Goal: Transaction & Acquisition: Purchase product/service

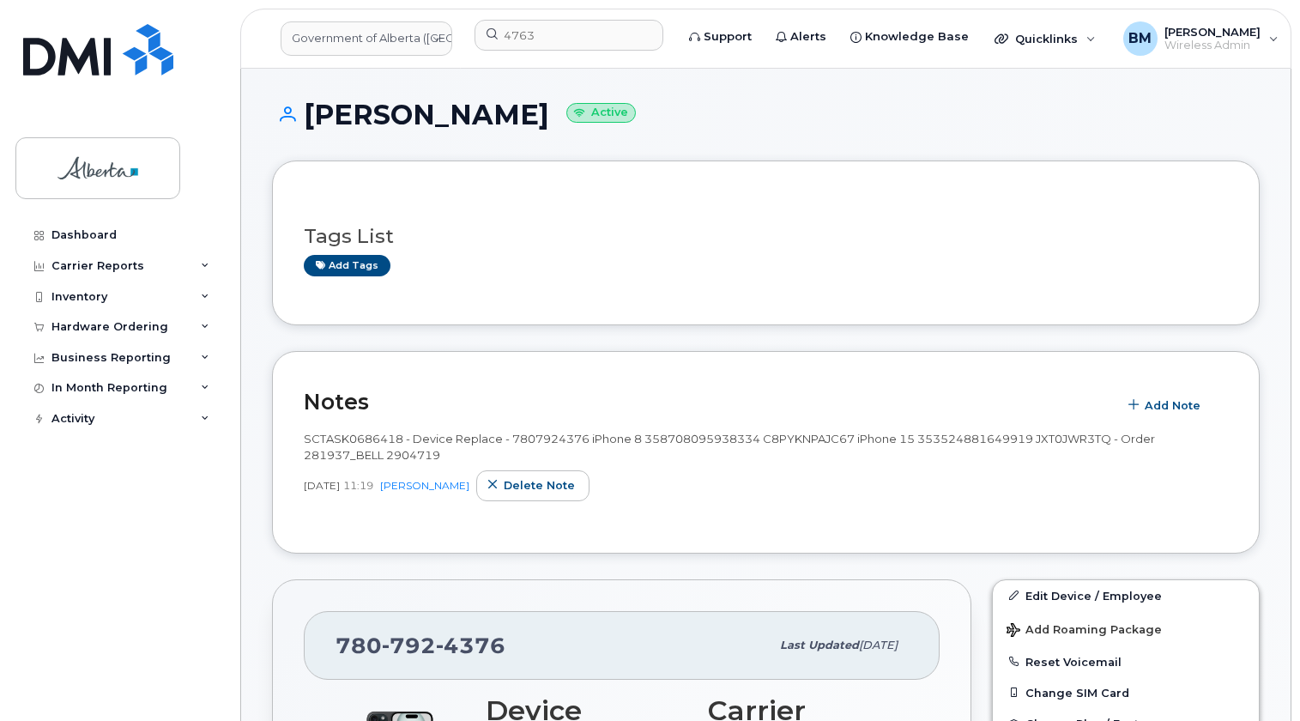
scroll to position [638, 0]
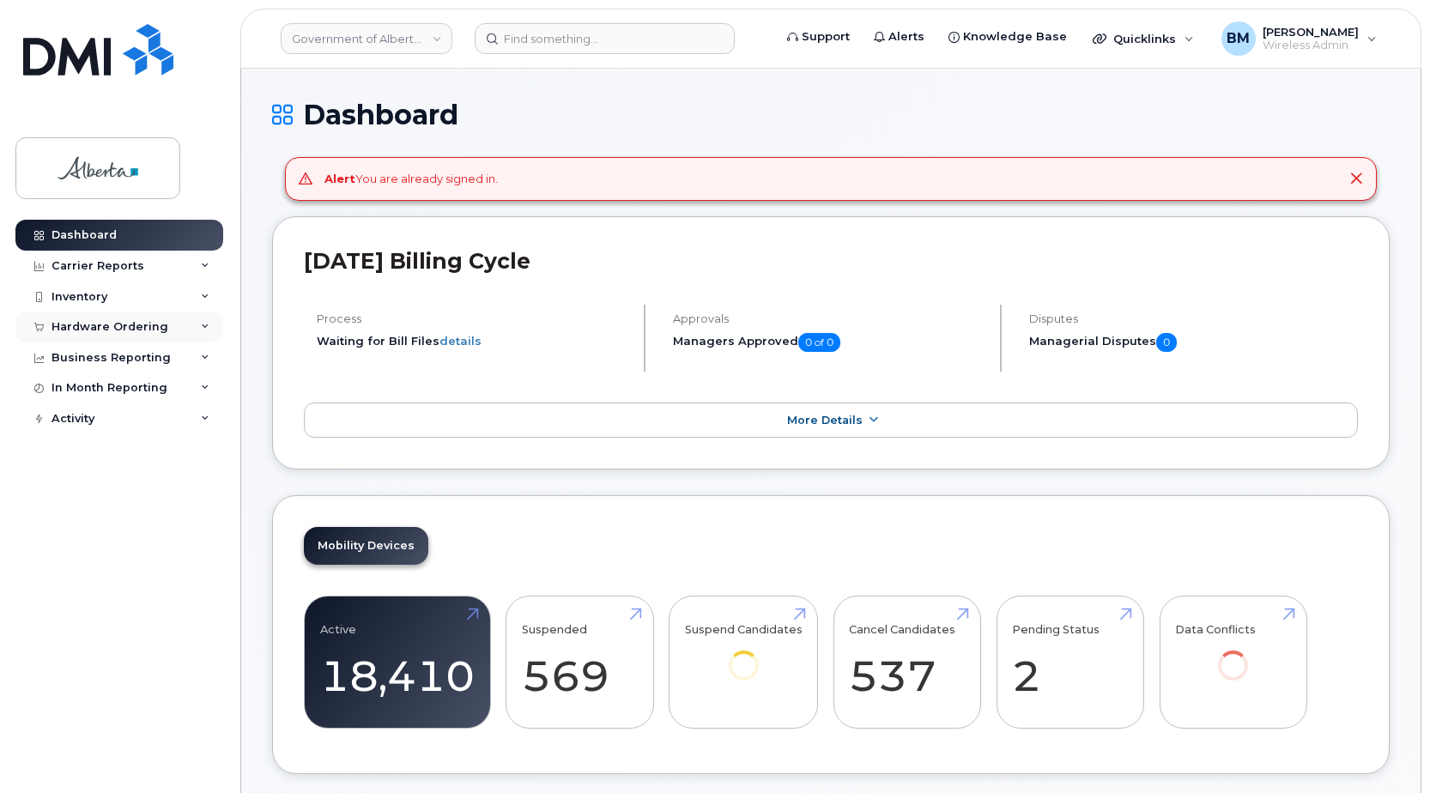
click at [76, 318] on div "Hardware Ordering" at bounding box center [119, 327] width 208 height 31
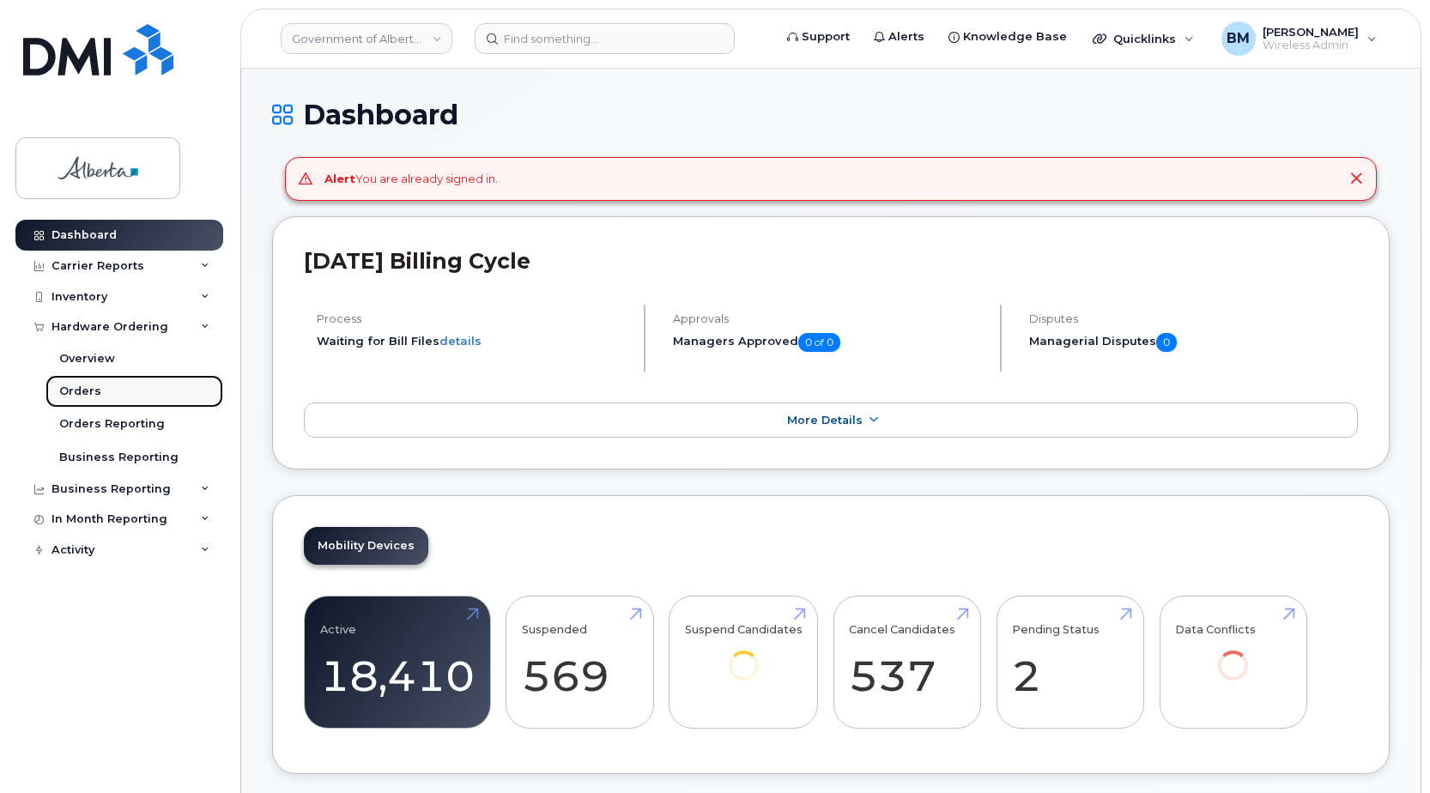
click at [80, 388] on div "Orders" at bounding box center [80, 391] width 42 height 15
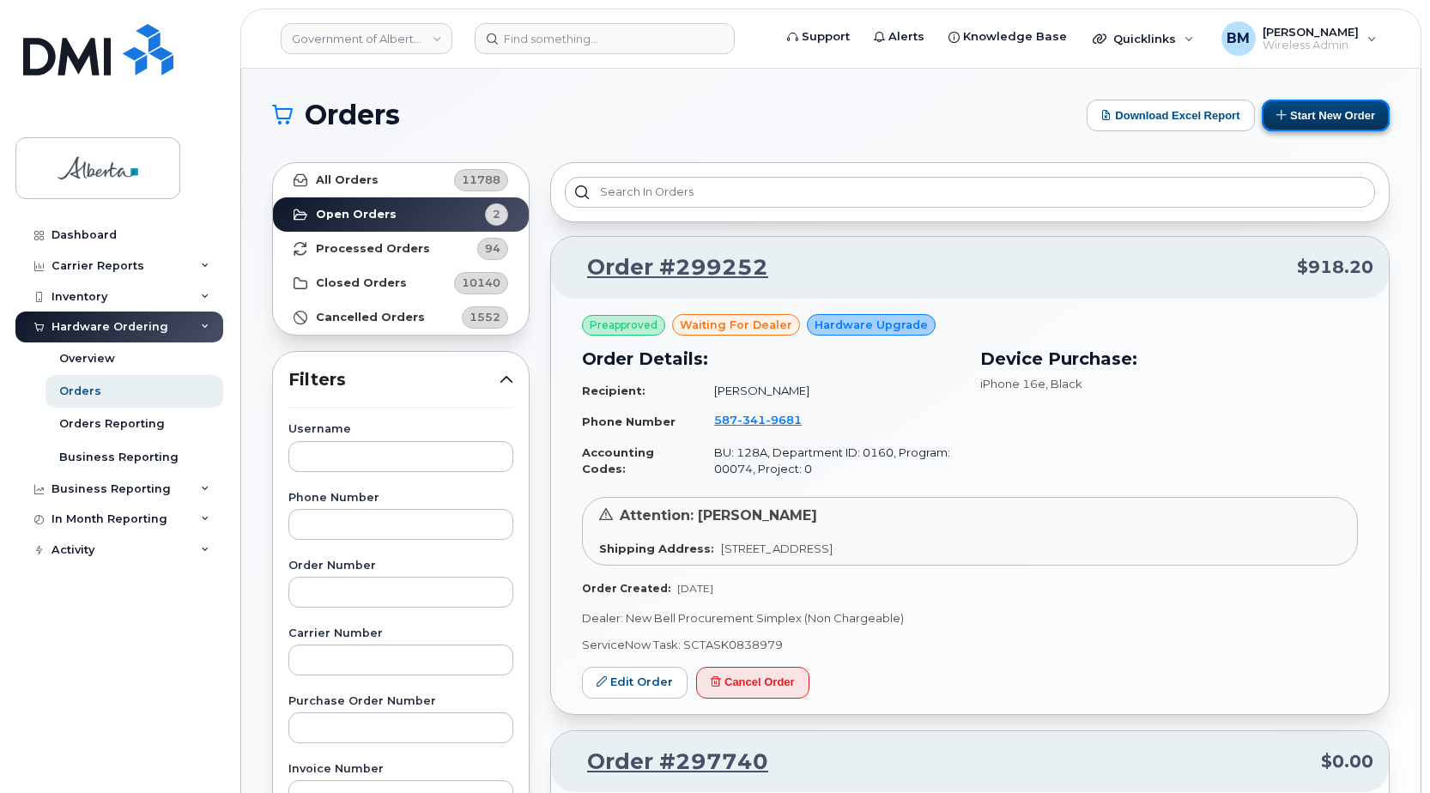
click at [1321, 117] on button "Start New Order" at bounding box center [1326, 116] width 128 height 32
click at [1320, 108] on button "Start New Order" at bounding box center [1326, 116] width 128 height 32
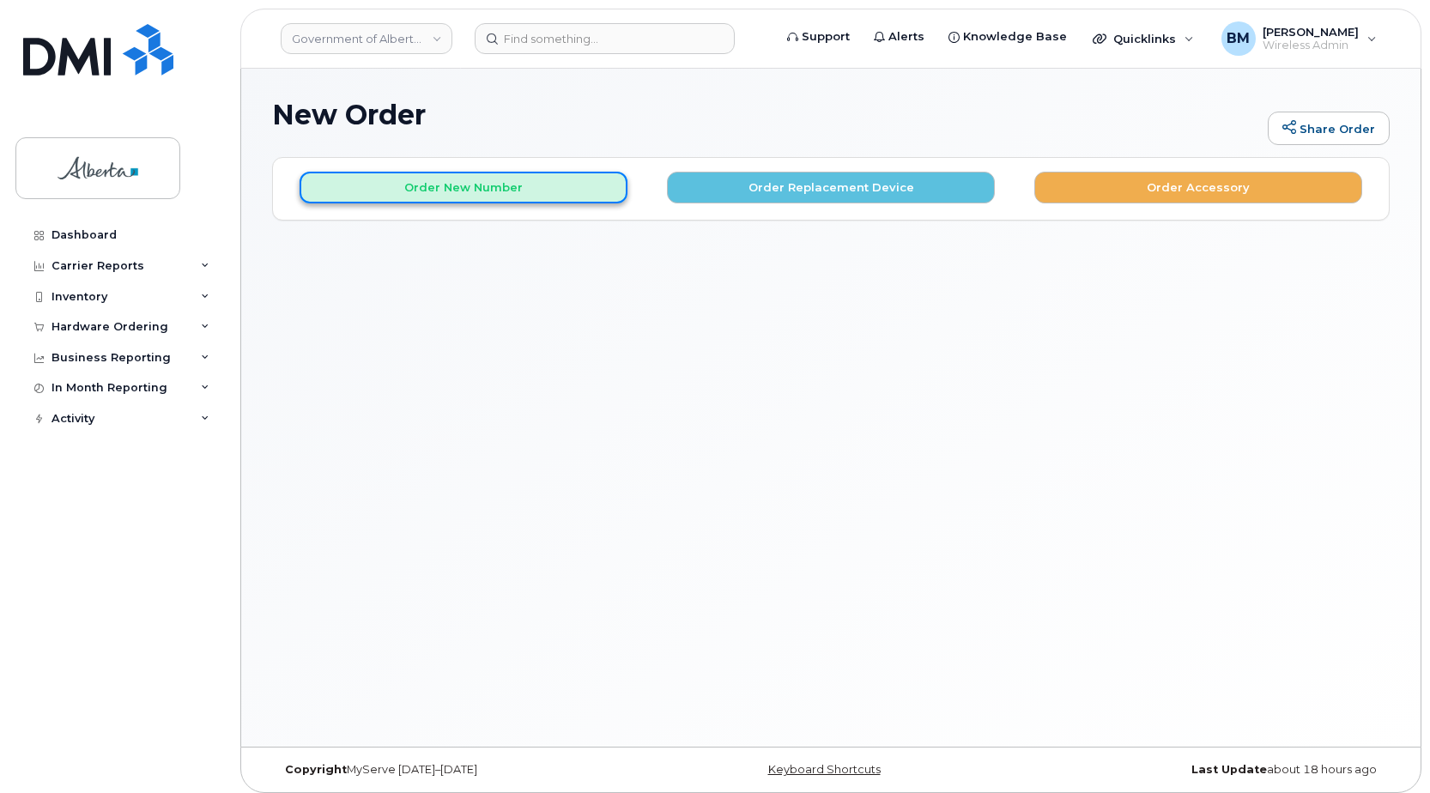
click at [552, 185] on button "Order New Number" at bounding box center [464, 188] width 328 height 32
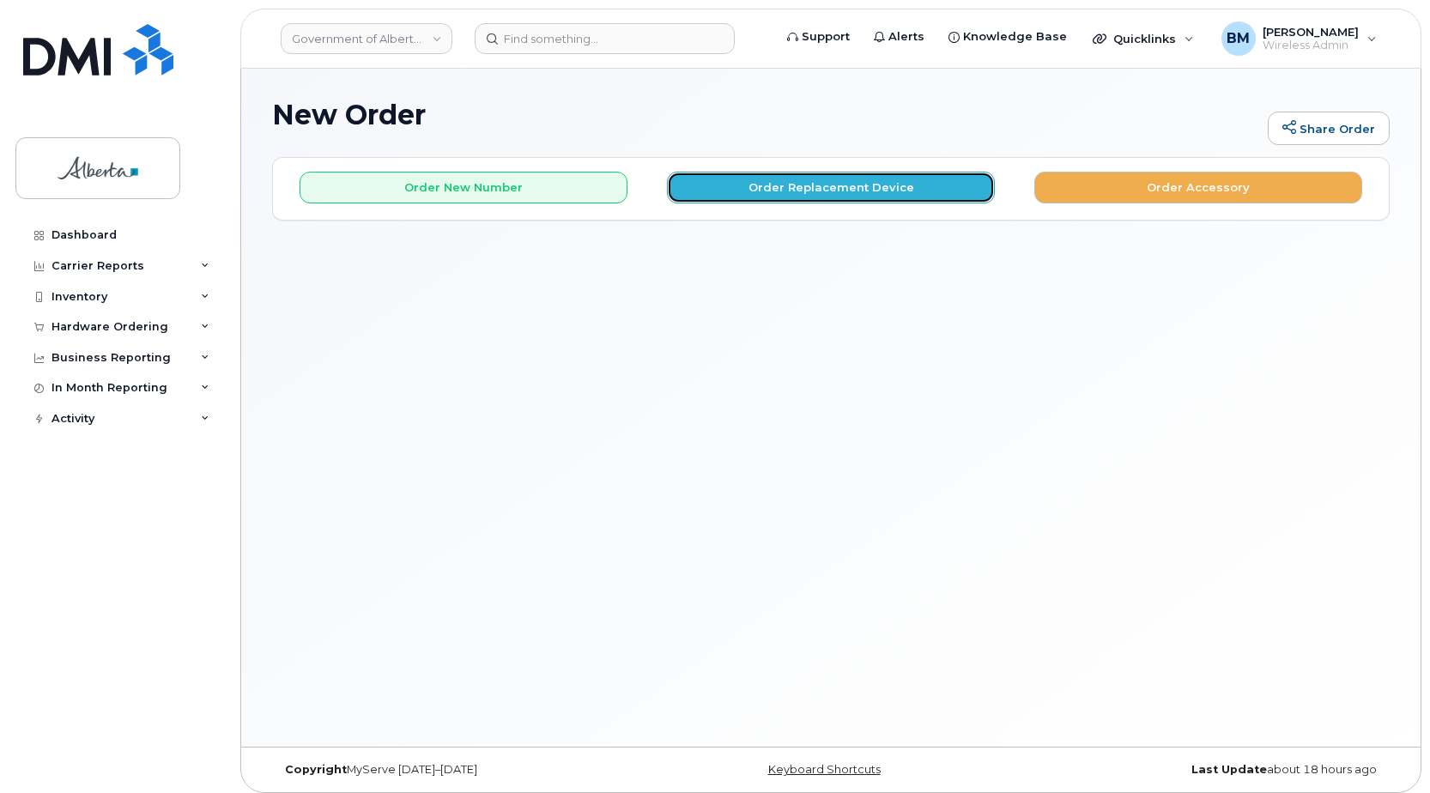
click at [870, 185] on button "Order Replacement Device" at bounding box center [831, 188] width 328 height 32
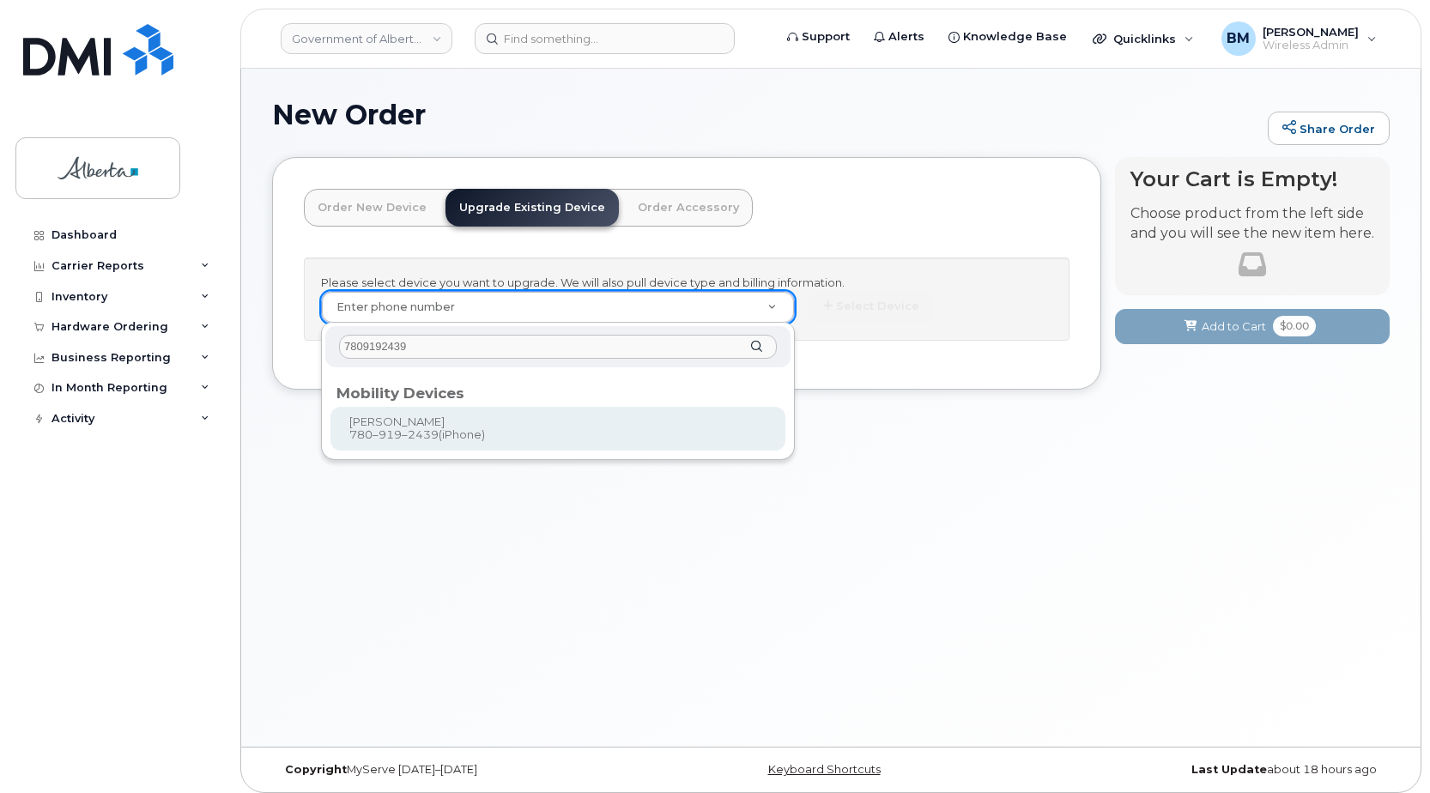
type input "7809192439"
type input "787392"
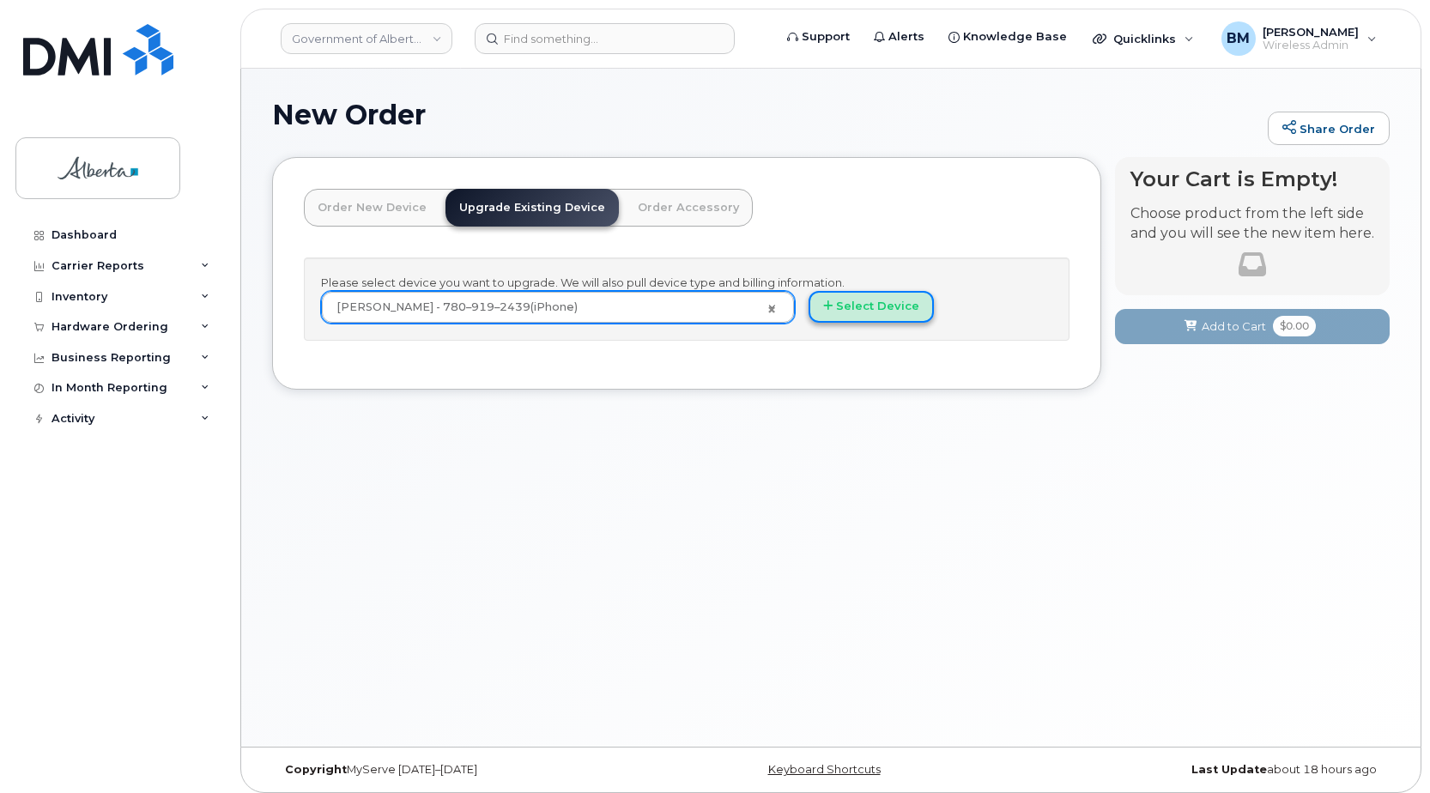
click at [885, 307] on button "Select Device" at bounding box center [870, 307] width 125 height 32
